Goal: Register for event/course

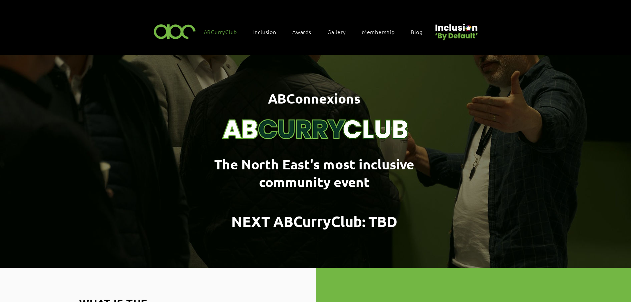
click at [298, 31] on span "Awards" at bounding box center [301, 31] width 19 height 7
click at [300, 29] on span "Awards" at bounding box center [301, 31] width 19 height 7
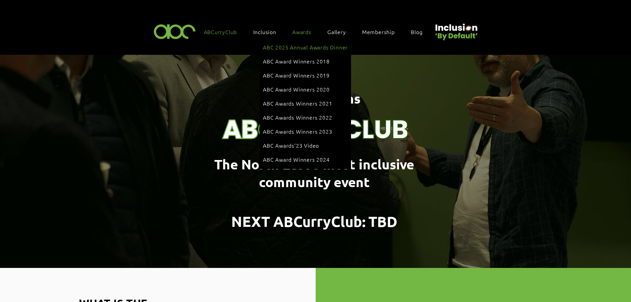
click at [314, 52] on li "ABC 2025 Annual Awards Dinner" at bounding box center [305, 48] width 85 height 14
click at [313, 52] on li "ABC 2025 Annual Awards Dinner" at bounding box center [305, 48] width 85 height 14
click at [322, 49] on span "ABC 2025 Annual Awards Dinner" at bounding box center [305, 46] width 85 height 7
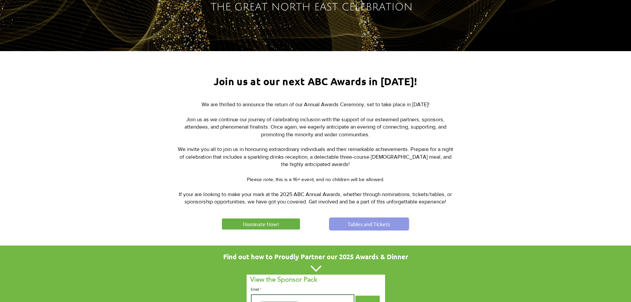
scroll to position [209, 0]
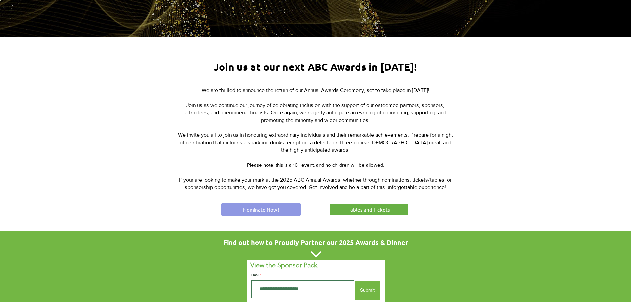
click at [285, 208] on link "Nominate Now!" at bounding box center [261, 209] width 80 height 13
